Goal: Find specific page/section: Find specific page/section

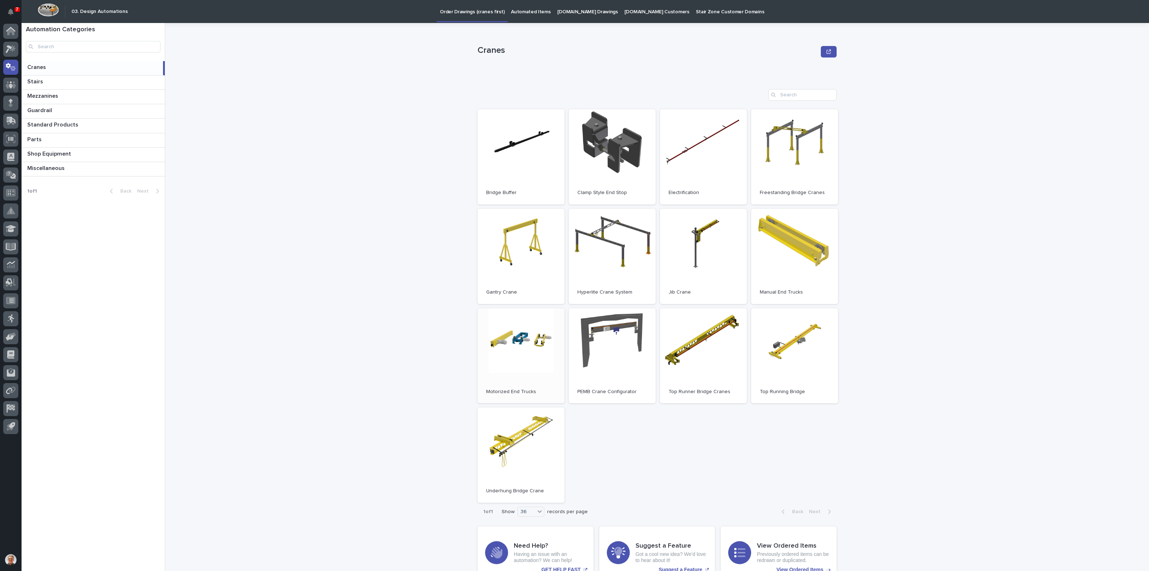
click at [514, 342] on link "Open" at bounding box center [521, 355] width 87 height 95
click at [8, 27] on icon at bounding box center [10, 31] width 9 height 8
